Goal: Information Seeking & Learning: Learn about a topic

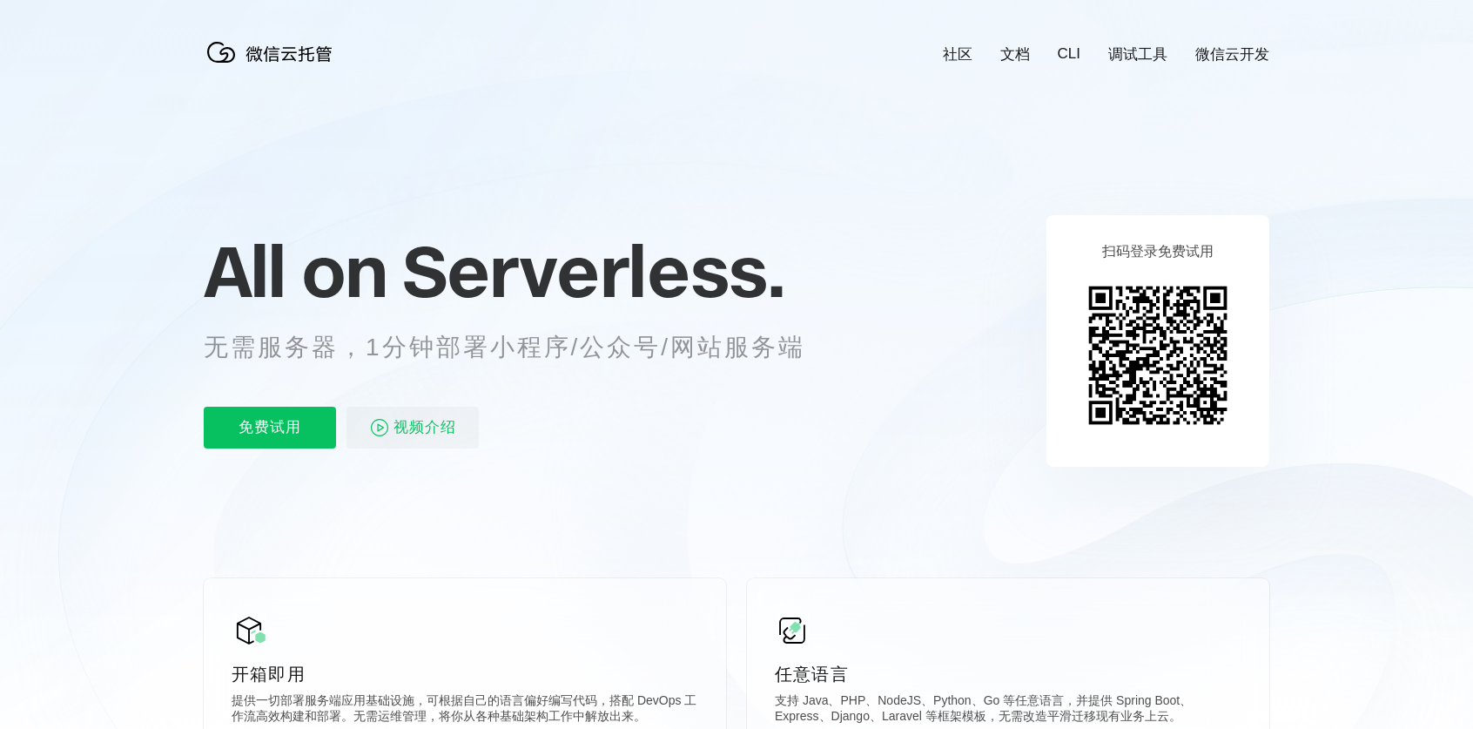
scroll to position [0, 3096]
click at [268, 420] on p "免费试用" at bounding box center [270, 428] width 132 height 42
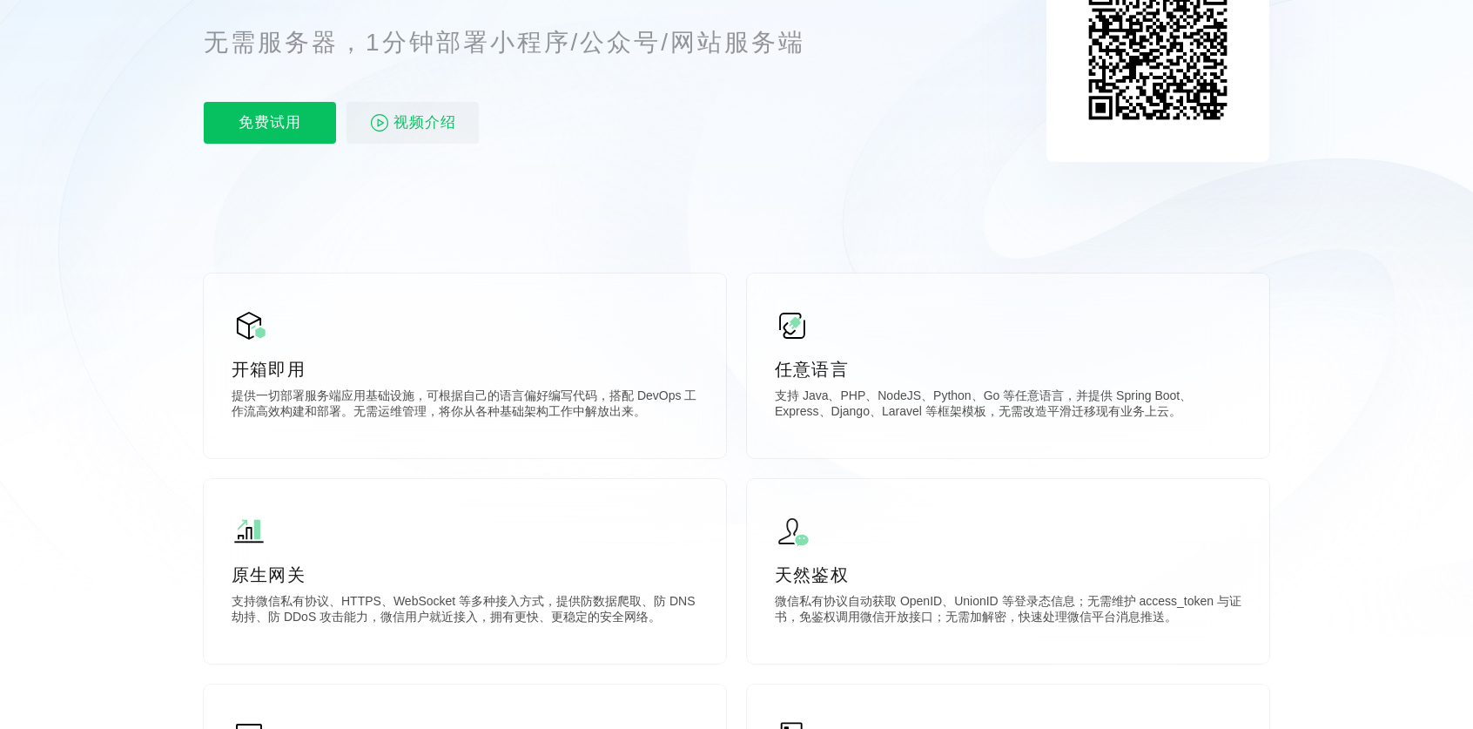
scroll to position [522, 0]
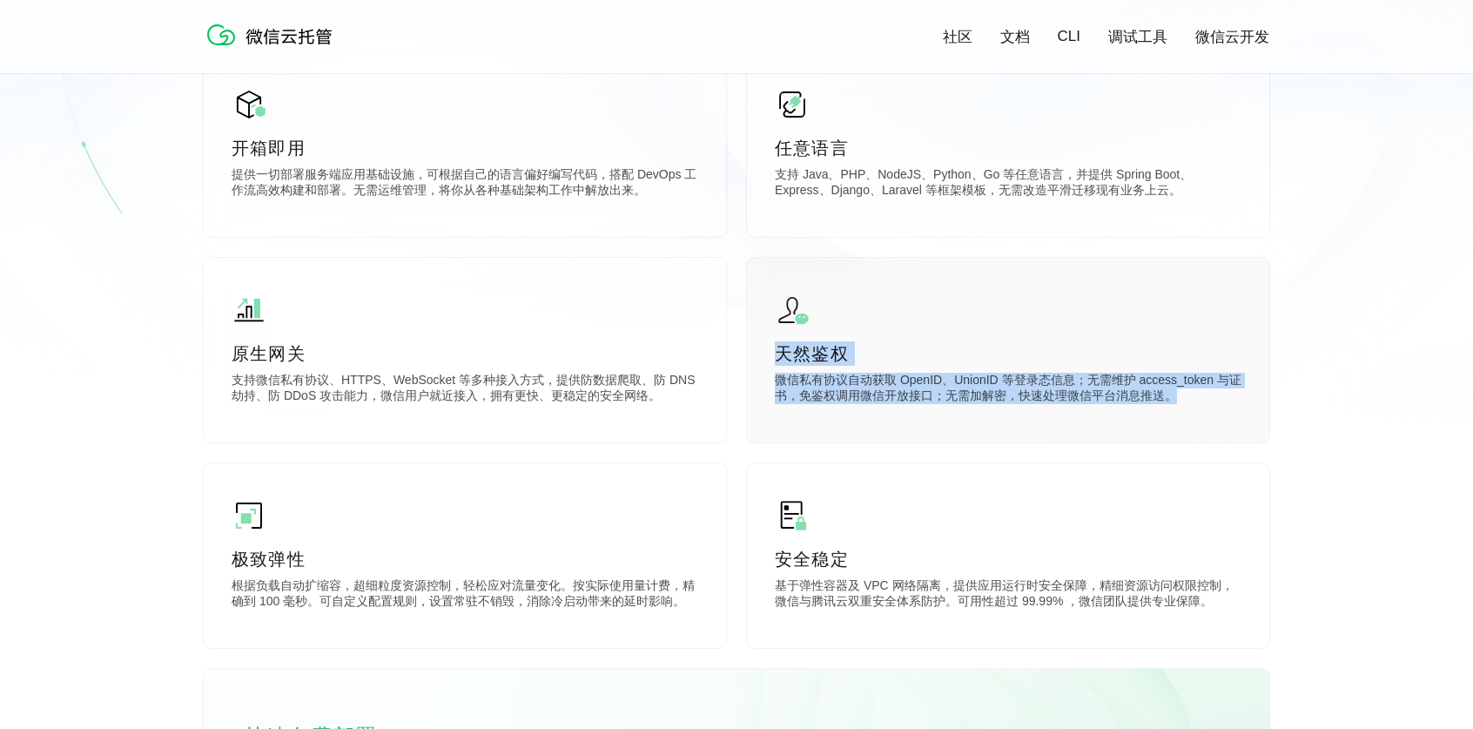
drag, startPoint x: 777, startPoint y: 356, endPoint x: 1186, endPoint y: 406, distance: 412.1
click at [1186, 406] on div "天然鉴权 微信私有协议自动获取 OpenID、UnionID 等登录态信息；无需维护 access_token 与证书，免鉴权调用微信开放接口；无需加解密，快…" at bounding box center [1008, 350] width 522 height 185
drag, startPoint x: 1186, startPoint y: 406, endPoint x: 1146, endPoint y: 444, distance: 55.4
click at [1146, 444] on div "开箱即用 提供一切部署服务端应用基础设施，可根据自己的语言偏好编写代码，搭配 DevOps 工作流高效构建和部署。无需运维管理，将你从各种基础架构工作中解放出…" at bounding box center [737, 464] width 1066 height 825
click at [1170, 417] on div "天然鉴权 微信私有协议自动获取 OpenID、UnionID 等登录态信息；无需维护 access_token 与证书，免鉴权调用微信开放接口；无需加解密，快…" at bounding box center [1008, 350] width 522 height 185
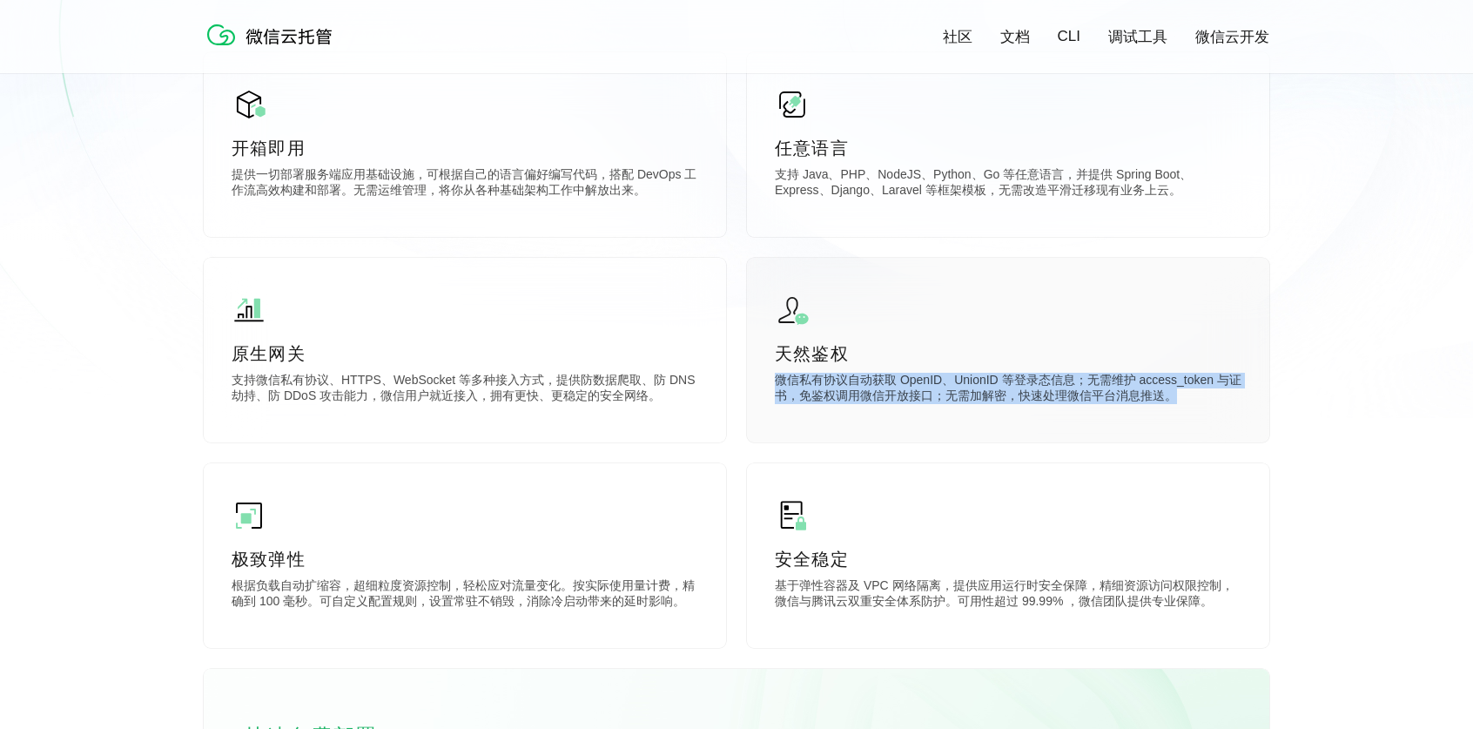
drag, startPoint x: 1182, startPoint y: 406, endPoint x: 773, endPoint y: 383, distance: 409.8
click at [773, 383] on div "天然鉴权 微信私有协议自动获取 OpenID、UnionID 等登录态信息；无需维护 access_token 与证书，免鉴权调用微信开放接口；无需加解密，快…" at bounding box center [1008, 350] width 522 height 185
drag, startPoint x: 773, startPoint y: 383, endPoint x: 817, endPoint y: 434, distance: 67.2
click at [817, 434] on div "天然鉴权 微信私有协议自动获取 OpenID、UnionID 等登录态信息；无需维护 access_token 与证书，免鉴权调用微信开放接口；无需加解密，快…" at bounding box center [1008, 350] width 522 height 185
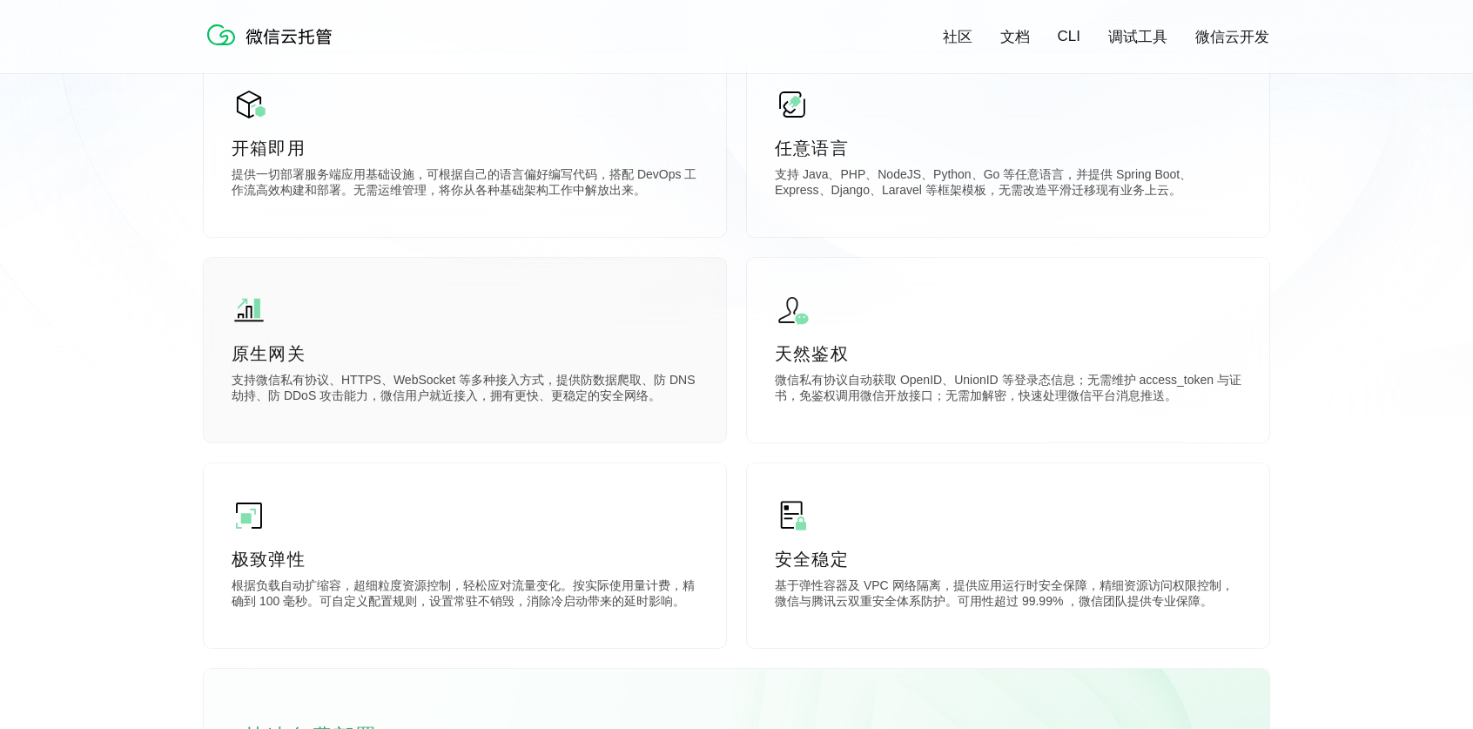
click at [604, 299] on div "原生网关 支持微信私有协议、HTTPS、WebSocket 等多种接入方式，提供防数据爬取、防 DNS 劫持、防 DDoS 攻击能力，微信用户就近接入，拥有更…" at bounding box center [465, 350] width 522 height 185
click at [866, 389] on p "微信私有协议自动获取 OpenID、UnionID 等登录态信息；无需维护 access_token 与证书，免鉴权调用微信开放接口；无需加解密，快速处理微信…" at bounding box center [1008, 390] width 467 height 35
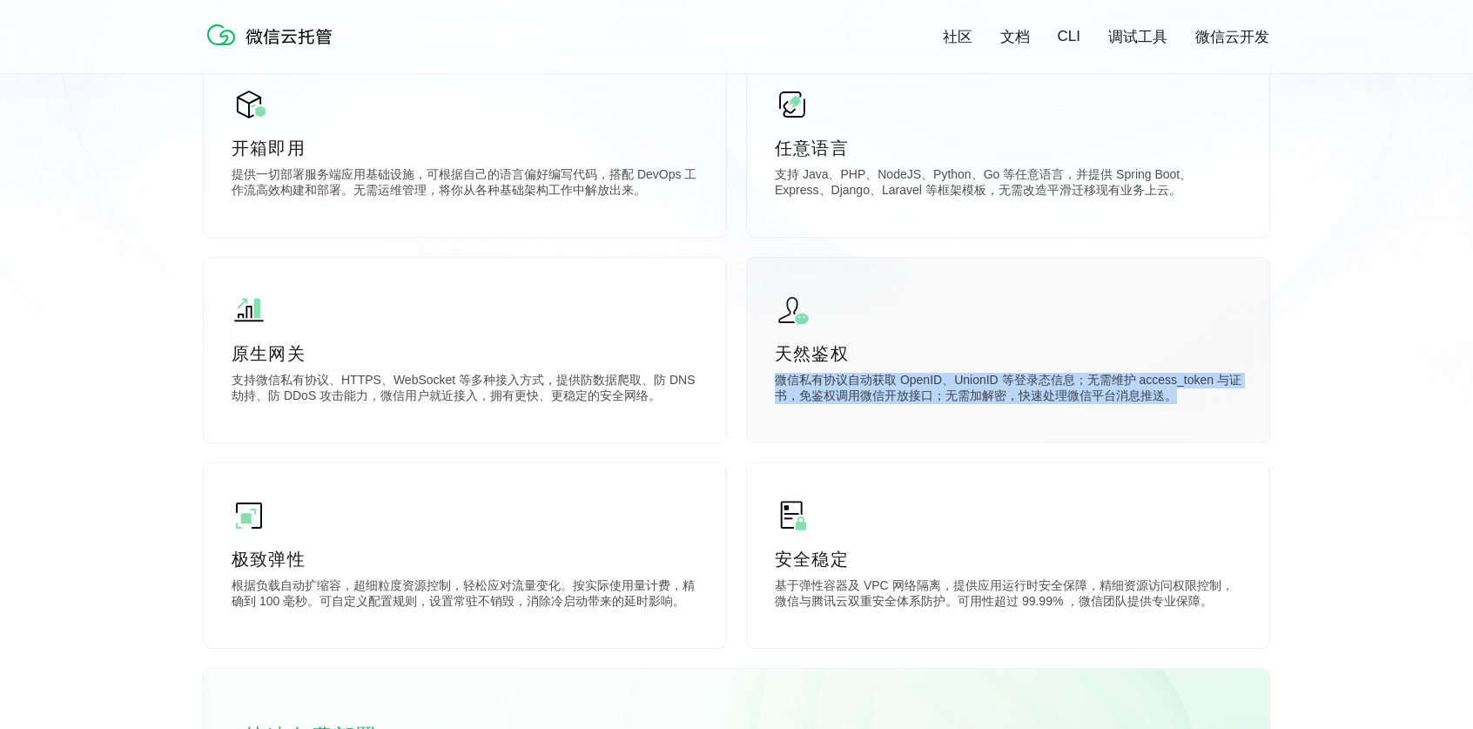
drag, startPoint x: 776, startPoint y: 388, endPoint x: 1193, endPoint y: 401, distance: 417.2
click at [1193, 401] on p "微信私有协议自动获取 OpenID、UnionID 等登录态信息；无需维护 access_token 与证书，免鉴权调用微信开放接口；无需加解密，快速处理微信…" at bounding box center [1008, 390] width 467 height 35
drag, startPoint x: 1193, startPoint y: 401, endPoint x: 1178, endPoint y: 431, distance: 33.1
click at [1178, 431] on div "天然鉴权 微信私有协议自动获取 OpenID、UnionID 等登录态信息；无需维护 access_token 与证书，免鉴权调用微信开放接口；无需加解密，快…" at bounding box center [1008, 350] width 522 height 185
click at [1182, 400] on p "微信私有协议自动获取 OpenID、UnionID 等登录态信息；无需维护 access_token 与证书，免鉴权调用微信开放接口；无需加解密，快速处理微信…" at bounding box center [1008, 390] width 467 height 35
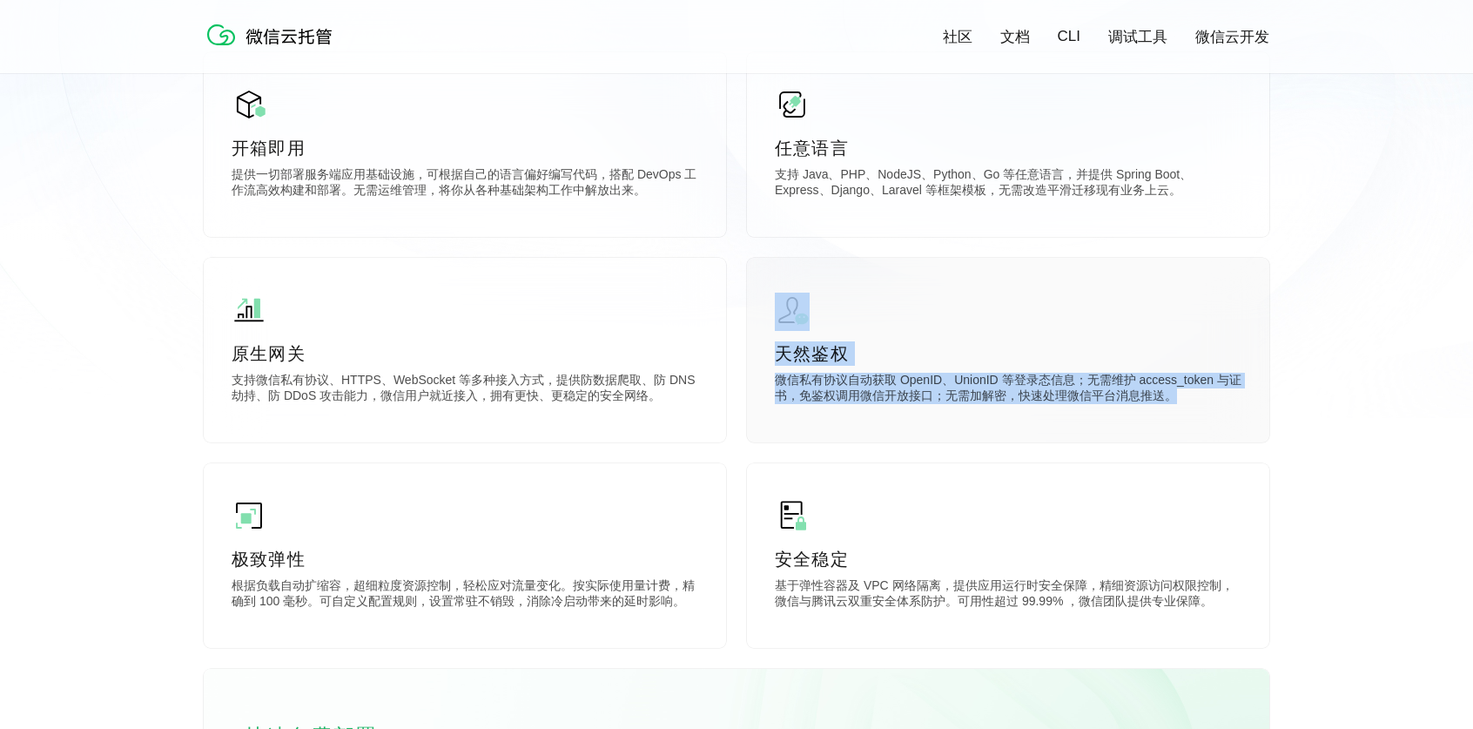
drag, startPoint x: 1188, startPoint y: 396, endPoint x: 777, endPoint y: 286, distance: 425.5
click at [777, 286] on div "天然鉴权 微信私有协议自动获取 OpenID、UnionID 等登录态信息；无需维护 access_token 与证书，免鉴权调用微信开放接口；无需加解密，快…" at bounding box center [1008, 350] width 522 height 185
drag, startPoint x: 777, startPoint y: 286, endPoint x: 840, endPoint y: 404, distance: 134.0
click at [840, 404] on p "微信私有协议自动获取 OpenID、UnionID 等登录态信息；无需维护 access_token 与证书，免鉴权调用微信开放接口；无需加解密，快速处理微信…" at bounding box center [1008, 390] width 467 height 35
click at [820, 377] on p "微信私有协议自动获取 OpenID、UnionID 等登录态信息；无需维护 access_token 与证书，免鉴权调用微信开放接口；无需加解密，快速处理微信…" at bounding box center [1008, 390] width 467 height 35
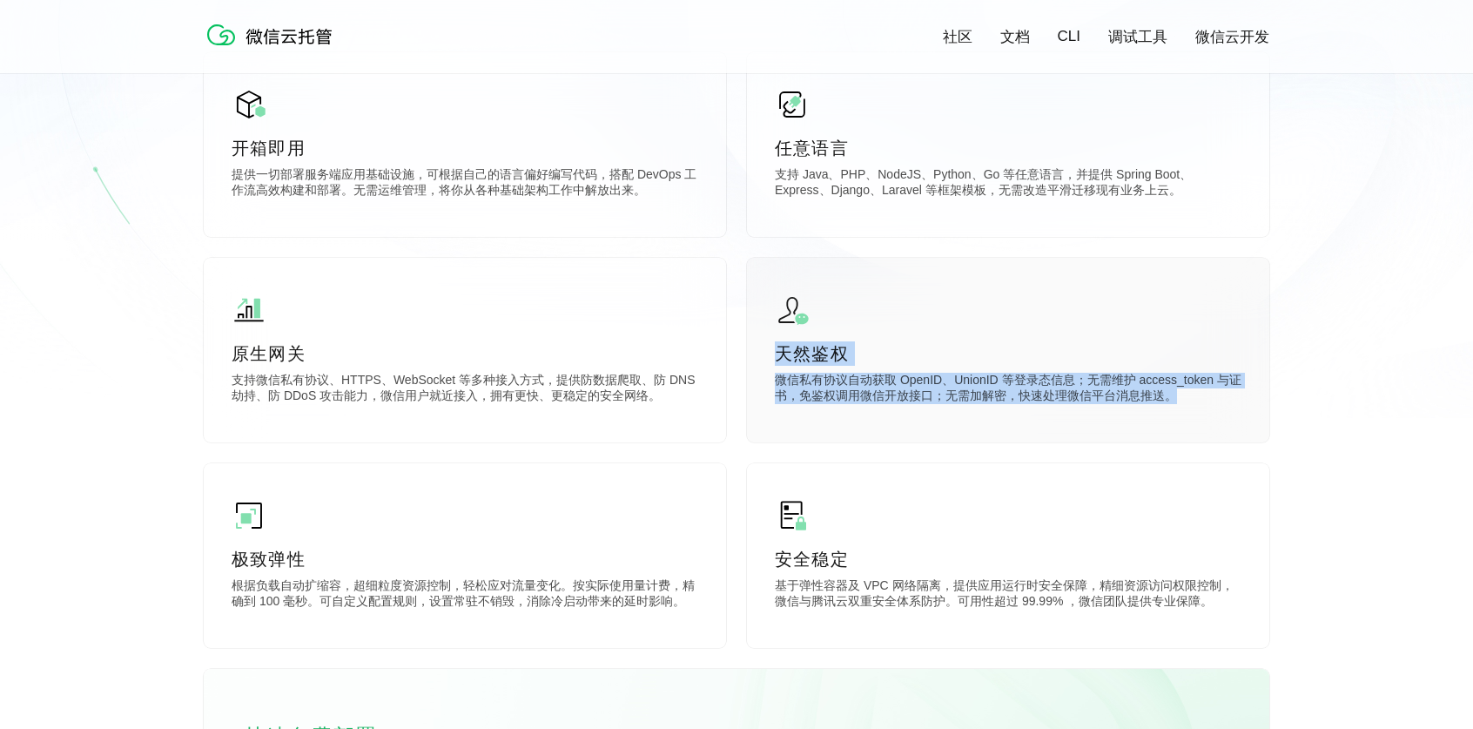
drag, startPoint x: 777, startPoint y: 354, endPoint x: 1200, endPoint y: 408, distance: 425.6
click at [1200, 408] on div "天然鉴权 微信私有协议自动获取 OpenID、UnionID 等登录态信息；无需维护 access_token 与证书，免鉴权调用微信开放接口；无需加解密，快…" at bounding box center [1008, 350] width 522 height 185
drag, startPoint x: 1200, startPoint y: 408, endPoint x: 1179, endPoint y: 430, distance: 30.2
click at [1179, 430] on div "天然鉴权 微信私有协议自动获取 OpenID、UnionID 等登录态信息；无需维护 access_token 与证书，免鉴权调用微信开放接口；无需加解密，快…" at bounding box center [1008, 350] width 522 height 185
